Goal: Information Seeking & Learning: Learn about a topic

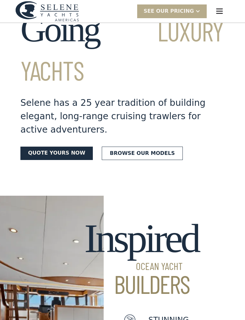
click at [130, 147] on link "Browse our models" at bounding box center [142, 153] width 81 height 13
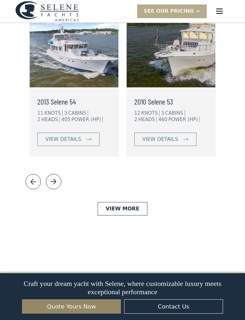
scroll to position [1735, 0]
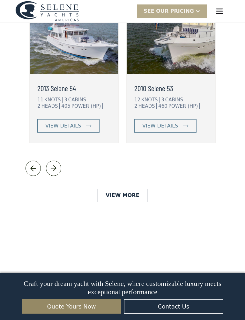
click at [122, 189] on link "View More" at bounding box center [122, 195] width 49 height 13
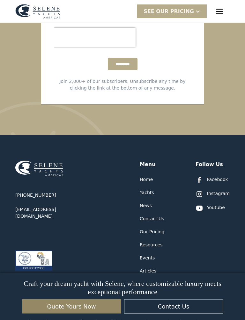
scroll to position [1906, 0]
click at [146, 189] on div "Yachts" at bounding box center [147, 192] width 14 height 7
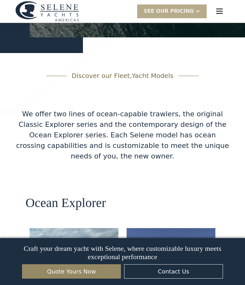
scroll to position [989, 0]
click at [199, 10] on div at bounding box center [197, 11] width 5 height 5
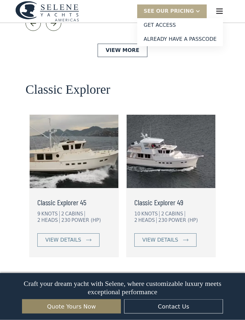
scroll to position [1362, 0]
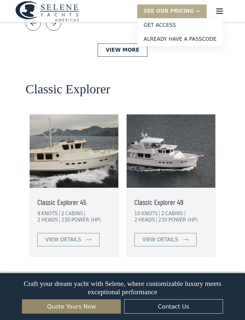
click at [82, 233] on link "view details" at bounding box center [68, 239] width 62 height 13
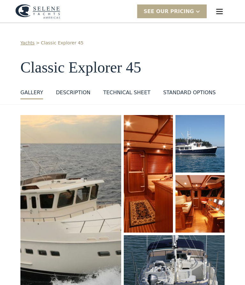
click at [78, 90] on div "DESCRIPTION" at bounding box center [73, 93] width 34 height 8
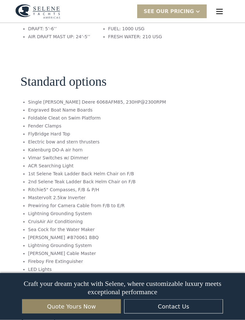
scroll to position [683, 0]
